Goal: Find contact information: Find contact information

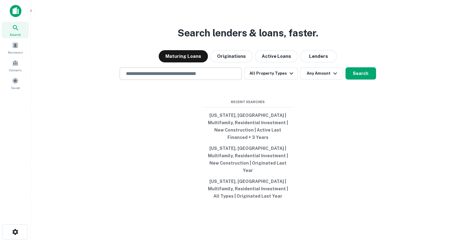
click at [162, 80] on div "​" at bounding box center [181, 73] width 122 height 13
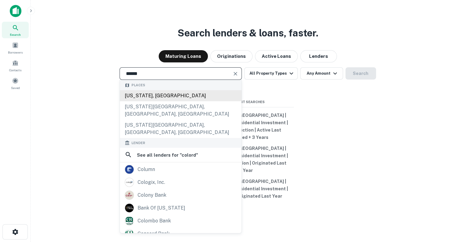
click at [171, 101] on div "[US_STATE], [GEOGRAPHIC_DATA]" at bounding box center [181, 95] width 122 height 11
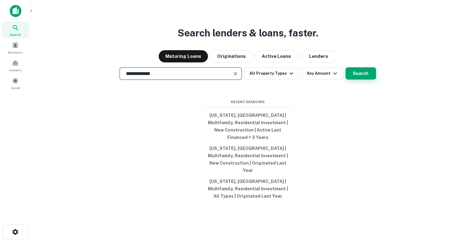
type input "**********"
click at [356, 80] on button "Search" at bounding box center [361, 73] width 31 height 12
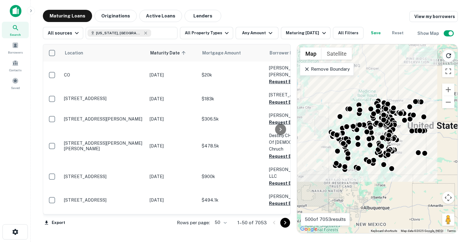
click at [207, 42] on div "Location Maturity Date sorted ascending Mortgage Amount Borrower Name Lender Pu…" at bounding box center [250, 136] width 415 height 194
click at [206, 34] on button "All Property Types" at bounding box center [206, 33] width 53 height 12
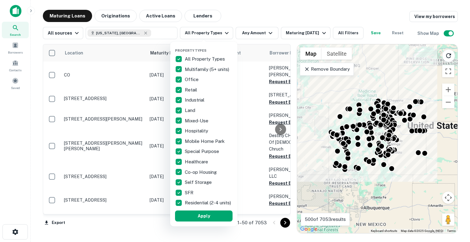
click at [249, 37] on div at bounding box center [235, 121] width 470 height 242
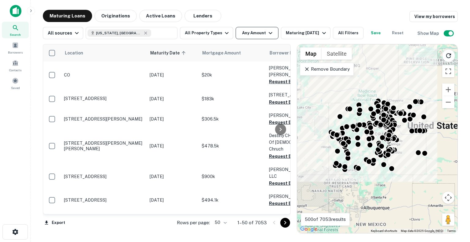
click at [267, 30] on icon "button" at bounding box center [270, 32] width 7 height 7
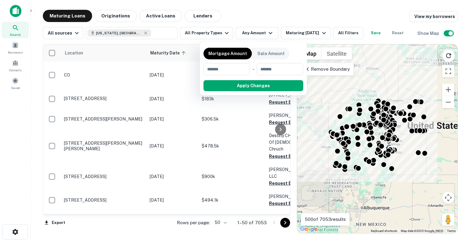
click at [346, 30] on div at bounding box center [235, 121] width 470 height 242
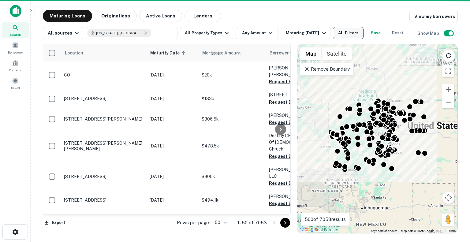
click at [343, 34] on button "All Filters" at bounding box center [348, 33] width 31 height 12
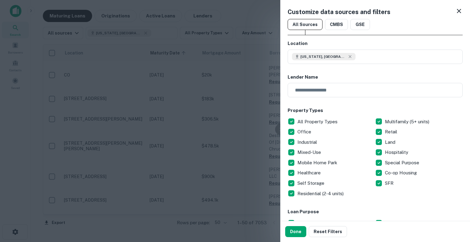
scroll to position [7, 0]
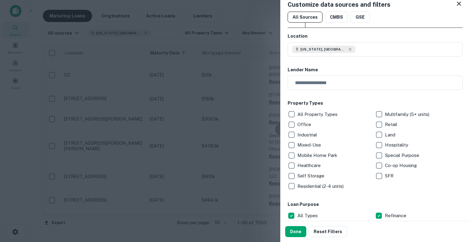
click at [385, 114] on p "Multifamily (5+ units)" at bounding box center [408, 114] width 46 height 7
click at [300, 187] on p "Residential (2-4 units)" at bounding box center [320, 186] width 47 height 7
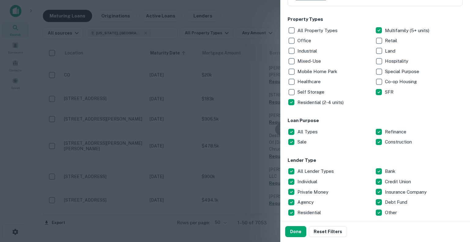
click at [302, 134] on p "All Types" at bounding box center [307, 131] width 21 height 7
click at [389, 141] on p "Construction" at bounding box center [399, 141] width 28 height 7
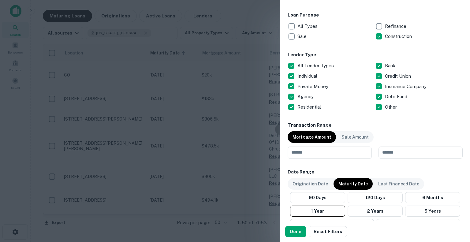
scroll to position [196, 0]
click at [289, 233] on button "Done" at bounding box center [295, 231] width 21 height 11
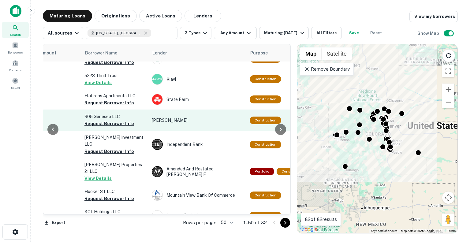
scroll to position [327, 184]
click at [112, 120] on button "Request Borrower Info" at bounding box center [110, 123] width 50 height 7
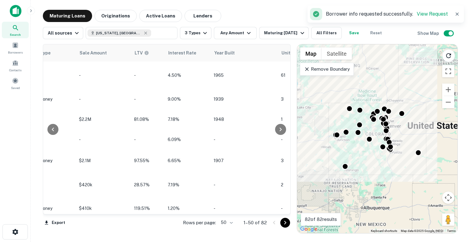
scroll to position [0, 511]
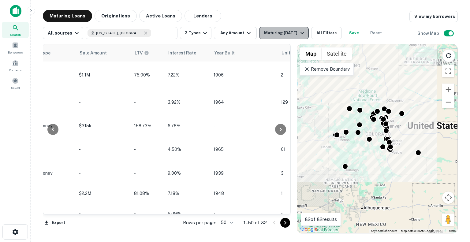
click at [268, 32] on div "Maturing [DATE]" at bounding box center [285, 32] width 42 height 7
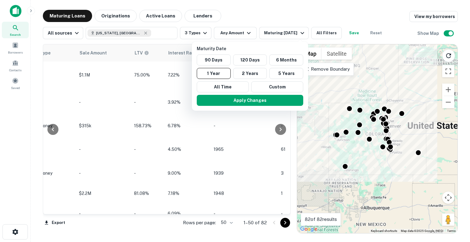
click at [258, 19] on div at bounding box center [235, 121] width 470 height 242
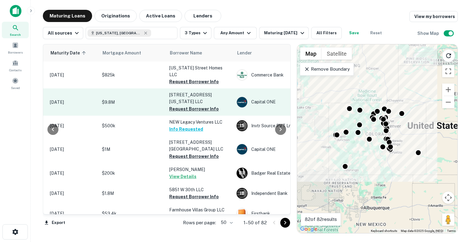
scroll to position [0, 94]
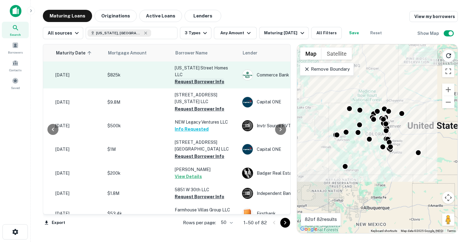
click at [194, 78] on button "Request Borrower Info" at bounding box center [200, 81] width 50 height 7
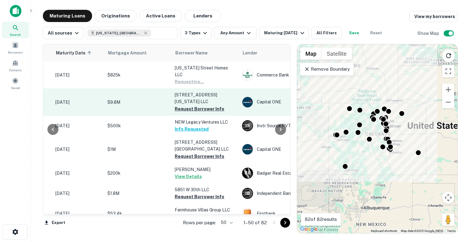
click at [191, 106] on td "[STREET_ADDRESS][US_STATE] LLC Request Borrower Info" at bounding box center [205, 101] width 67 height 27
click at [191, 105] on button "Request Borrower Info" at bounding box center [200, 108] width 50 height 7
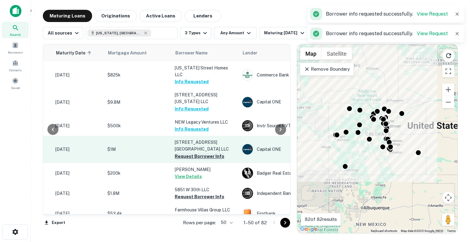
click at [188, 153] on button "Request Borrower Info" at bounding box center [200, 156] width 50 height 7
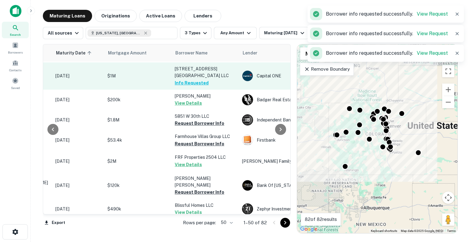
scroll to position [74, 94]
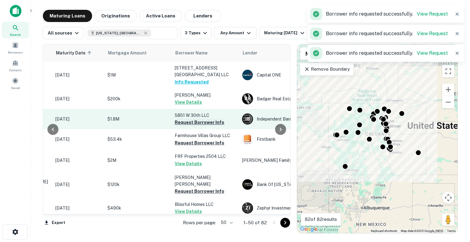
click at [197, 119] on button "Request Borrower Info" at bounding box center [200, 122] width 50 height 7
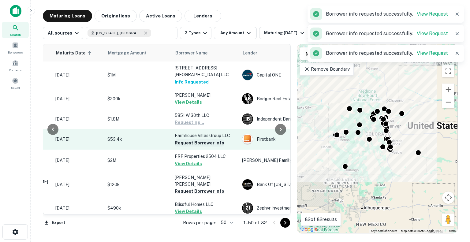
click at [197, 139] on button "Request Borrower Info" at bounding box center [200, 142] width 50 height 7
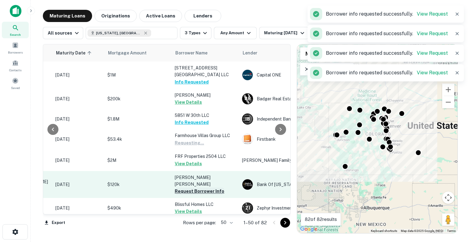
click at [196, 188] on button "Request Borrower Info" at bounding box center [200, 191] width 50 height 7
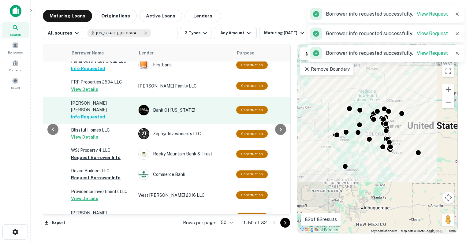
scroll to position [149, 197]
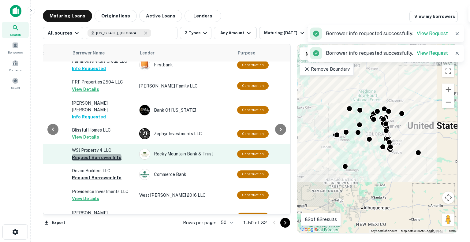
click at [108, 154] on button "Request Borrower Info" at bounding box center [97, 157] width 50 height 7
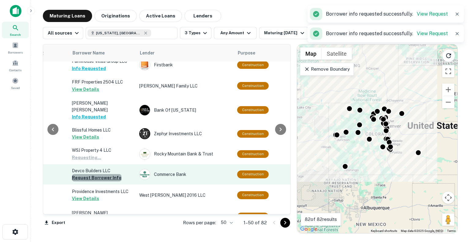
click at [107, 174] on button "Request Borrower Info" at bounding box center [97, 177] width 50 height 7
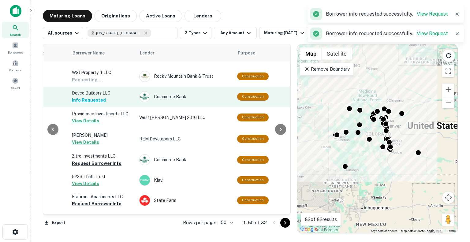
scroll to position [242, 197]
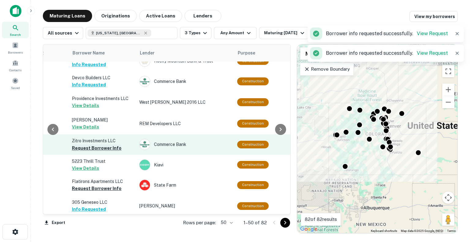
click at [99, 144] on button "Request Borrower Info" at bounding box center [97, 147] width 50 height 7
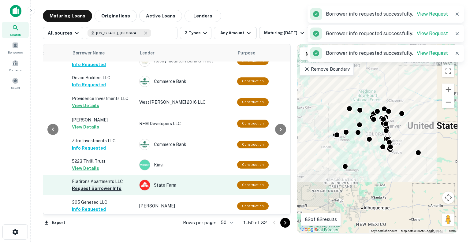
click at [94, 185] on button "Request Borrower Info" at bounding box center [97, 188] width 50 height 7
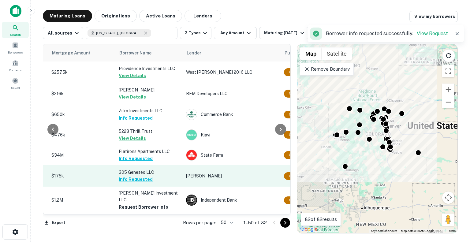
scroll to position [272, 147]
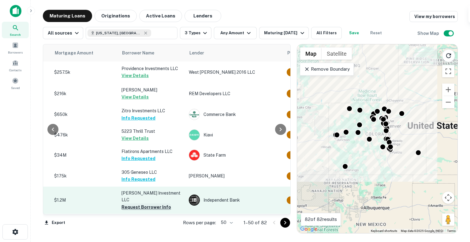
click at [143, 203] on button "Request Borrower Info" at bounding box center [146, 206] width 50 height 7
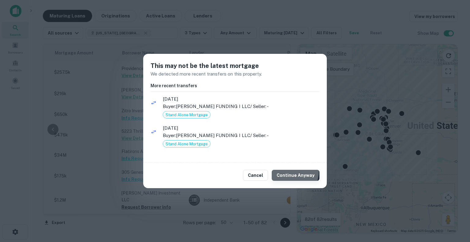
click at [288, 171] on button "Continue Anyway" at bounding box center [296, 175] width 48 height 11
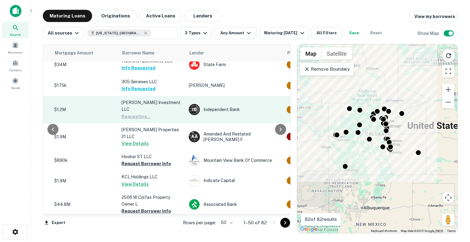
scroll to position [362, 147]
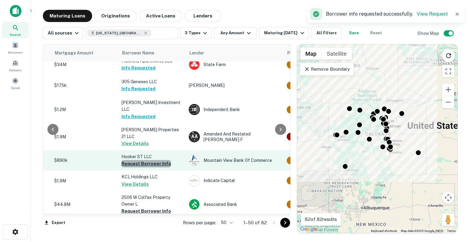
click at [161, 160] on button "Request Borrower Info" at bounding box center [146, 163] width 50 height 7
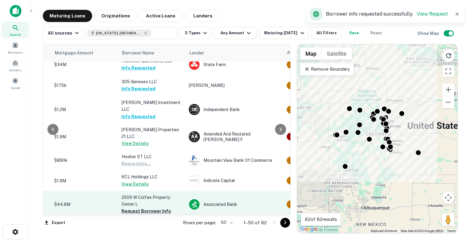
click at [159, 194] on p "2506 W Colfax Property Owner L" at bounding box center [151, 200] width 61 height 13
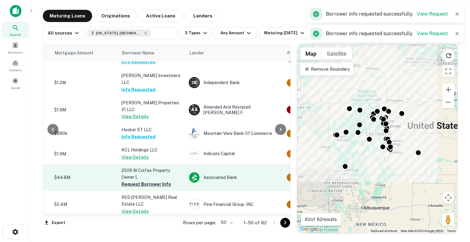
scroll to position [395, 147]
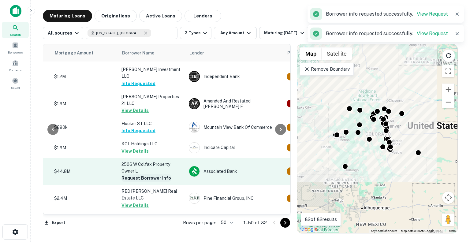
click at [156, 174] on button "Request Borrower Info" at bounding box center [146, 177] width 50 height 7
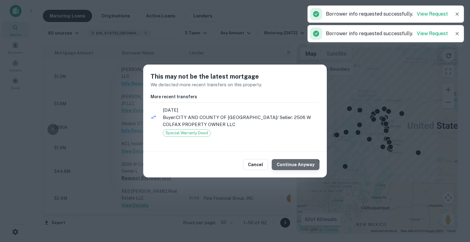
click at [297, 169] on button "Continue Anyway" at bounding box center [296, 164] width 48 height 11
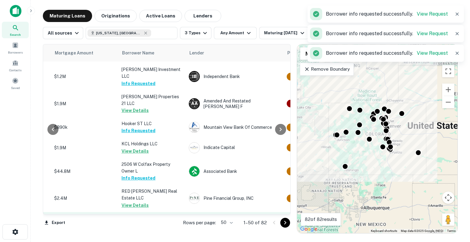
click at [161, 229] on button "Request Borrower Info" at bounding box center [146, 232] width 50 height 7
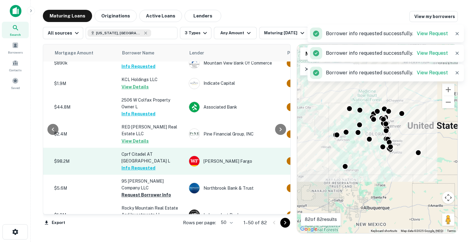
scroll to position [460, 147]
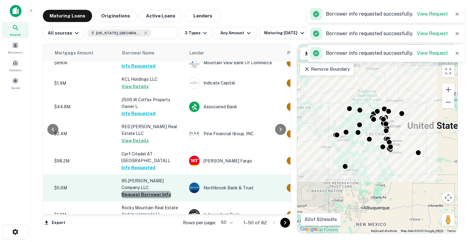
click at [156, 191] on button "Request Borrower Info" at bounding box center [146, 194] width 50 height 7
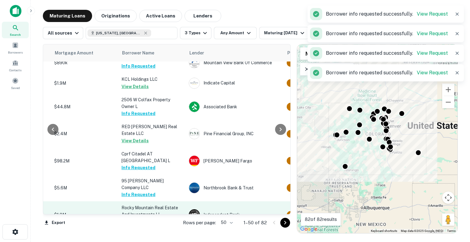
click at [155, 218] on button "Request Borrower Info" at bounding box center [146, 221] width 50 height 7
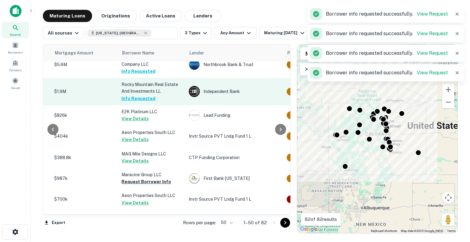
scroll to position [603, 147]
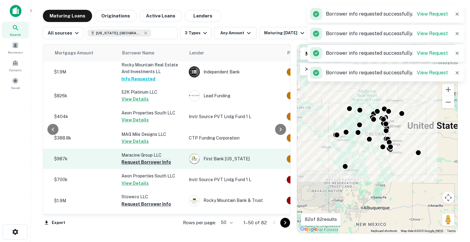
click at [155, 158] on button "Request Borrower Info" at bounding box center [146, 161] width 50 height 7
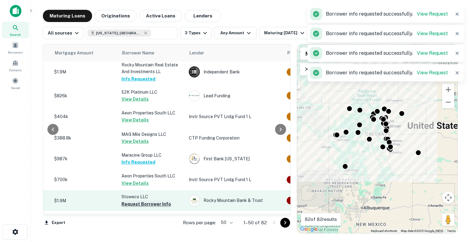
click at [153, 200] on button "Request Borrower Info" at bounding box center [146, 203] width 50 height 7
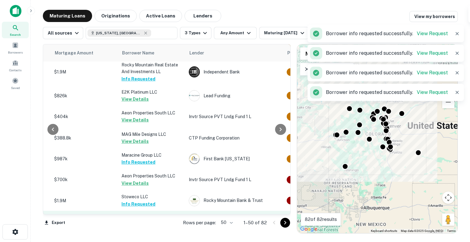
click at [154, 221] on button "Request Borrower Info" at bounding box center [146, 224] width 50 height 7
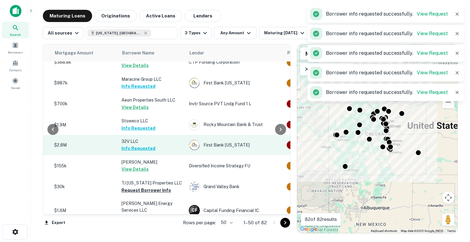
scroll to position [679, 147]
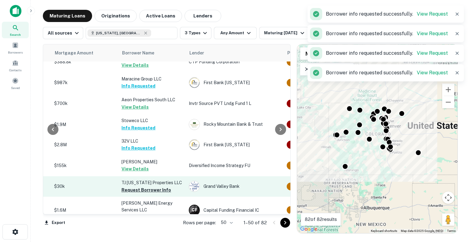
click at [155, 176] on td "TJ [US_STATE] Properties LLC Request Borrower Info" at bounding box center [151, 186] width 67 height 20
click at [155, 186] on button "Request Borrower Info" at bounding box center [146, 189] width 50 height 7
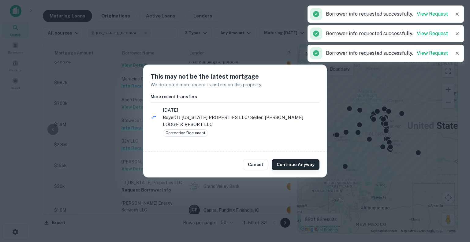
click at [283, 165] on button "Continue Anyway" at bounding box center [296, 164] width 48 height 11
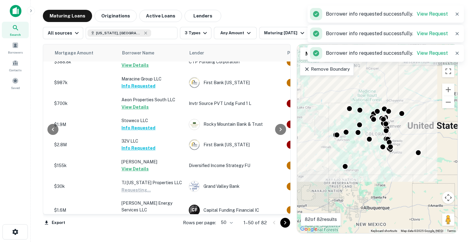
click at [159, 233] on button "Request Borrower Info" at bounding box center [146, 236] width 50 height 7
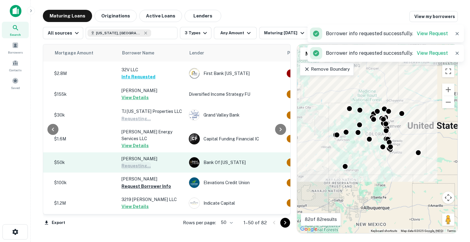
scroll to position [756, 147]
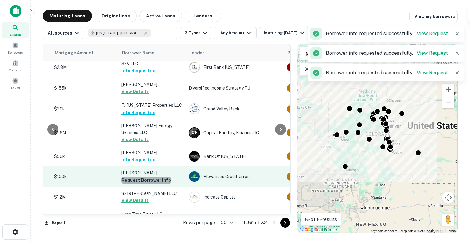
click at [156, 177] on button "Request Borrower Info" at bounding box center [146, 180] width 50 height 7
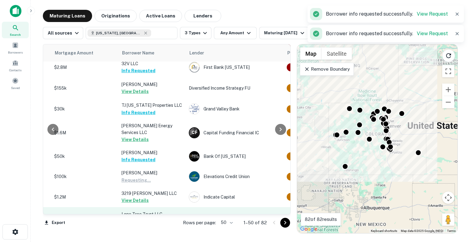
click at [151, 218] on button "Request Borrower Info" at bounding box center [146, 221] width 50 height 7
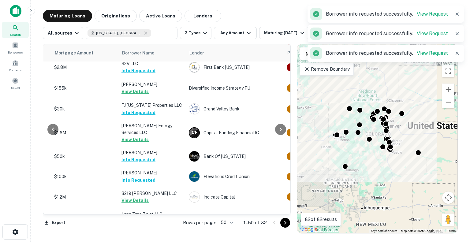
click at [154, 238] on button "Request Borrower Info" at bounding box center [146, 241] width 50 height 7
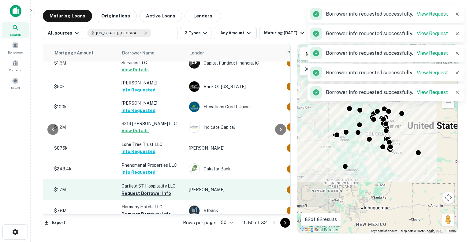
click at [156, 190] on button "Request Borrower Info" at bounding box center [146, 193] width 50 height 7
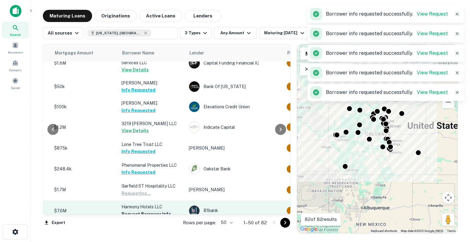
click at [154, 210] on button "Request Borrower Info" at bounding box center [146, 213] width 50 height 7
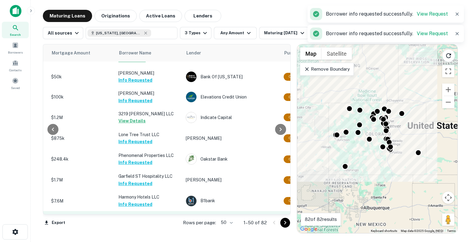
click at [156, 234] on button "Request Borrower Info" at bounding box center [143, 237] width 50 height 7
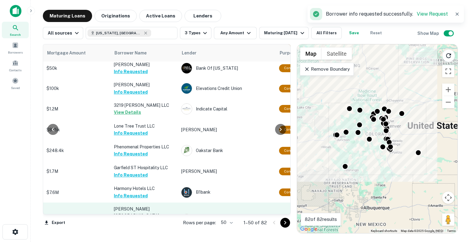
scroll to position [876, 155]
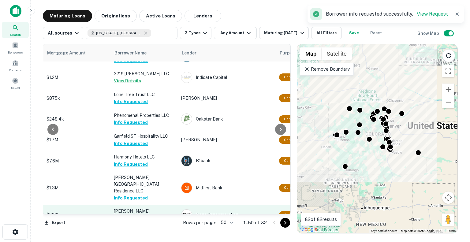
click at [149, 215] on button "Request Borrower Info" at bounding box center [139, 218] width 50 height 7
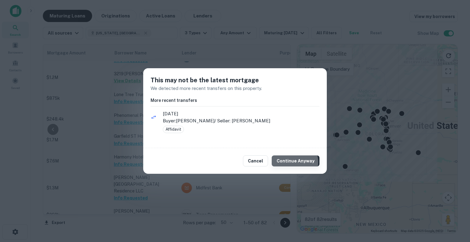
click at [295, 162] on button "Continue Anyway" at bounding box center [296, 160] width 48 height 11
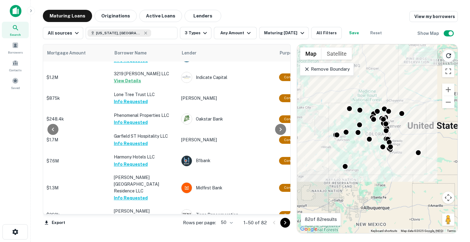
click at [149, 235] on button "Request Borrower Info" at bounding box center [139, 238] width 50 height 7
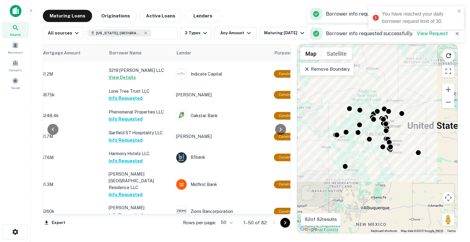
scroll to position [912, 160]
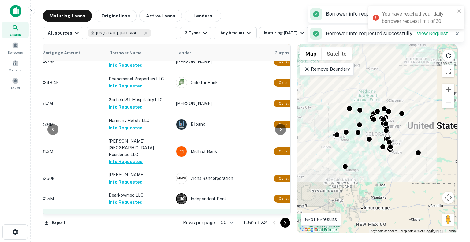
click at [145, 209] on td "406 Zerex LLC Request Borrower Info" at bounding box center [139, 219] width 67 height 20
click at [149, 219] on button "Request Borrower Info" at bounding box center [134, 222] width 50 height 7
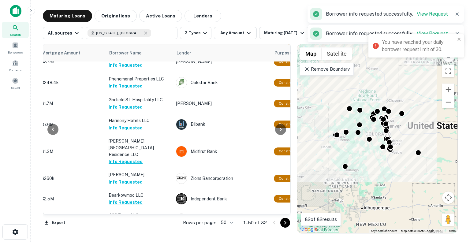
click at [146, 239] on button "Request Borrower Info" at bounding box center [134, 242] width 50 height 7
